Goal: Transaction & Acquisition: Download file/media

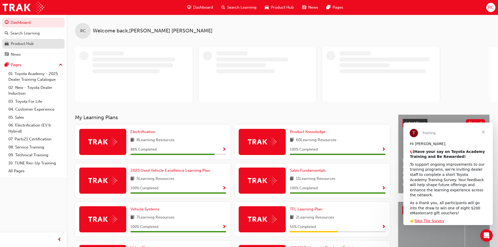
click at [30, 43] on div "Product Hub" at bounding box center [22, 44] width 23 height 6
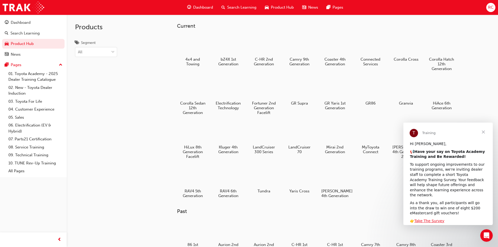
click at [481, 129] on span "Close" at bounding box center [483, 132] width 19 height 19
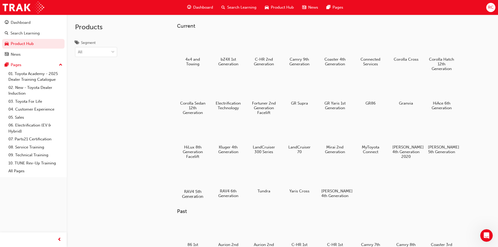
click at [196, 180] on div at bounding box center [192, 176] width 29 height 21
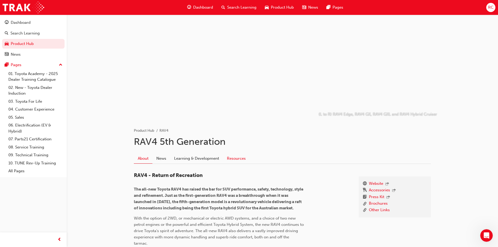
click at [240, 159] on link "Resources" at bounding box center [236, 158] width 27 height 10
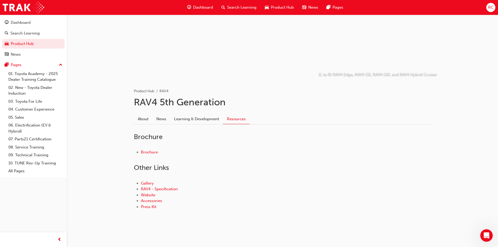
scroll to position [40, 0]
click at [154, 152] on link "Brochure" at bounding box center [149, 151] width 17 height 5
